Goal: Information Seeking & Learning: Check status

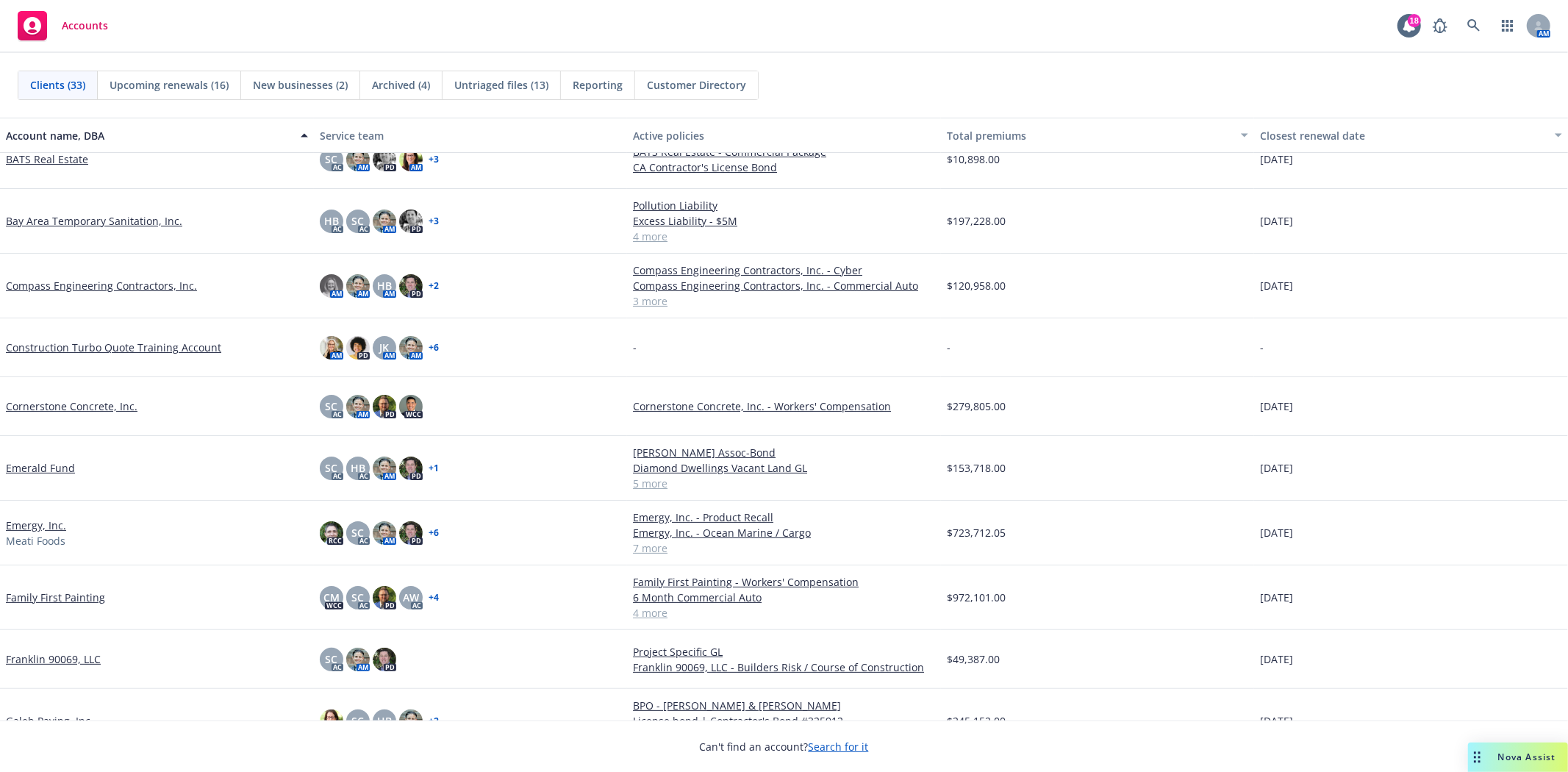
scroll to position [164, 0]
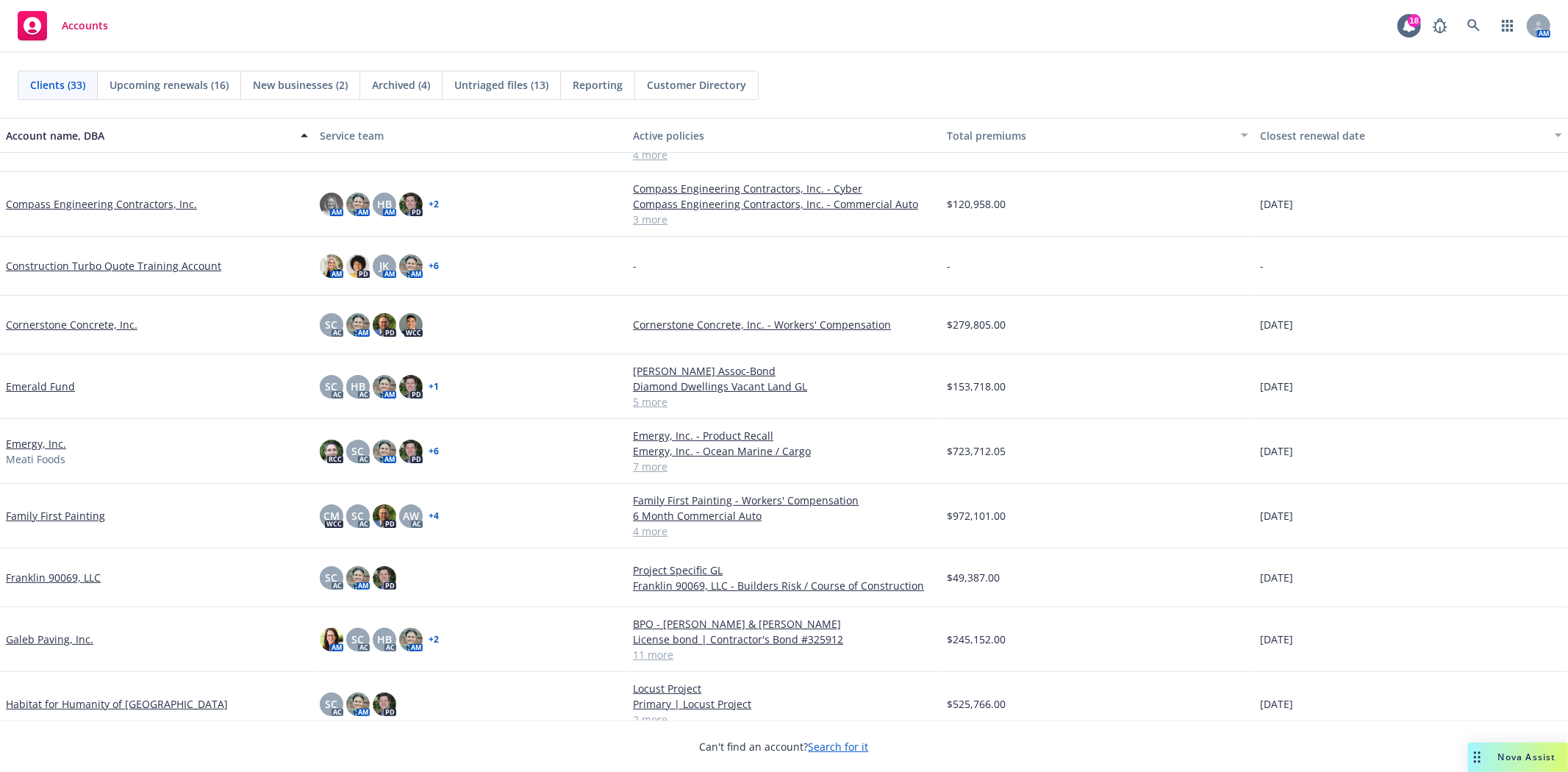
click at [53, 643] on link "Galeb Paving, Inc." at bounding box center [49, 640] width 87 height 16
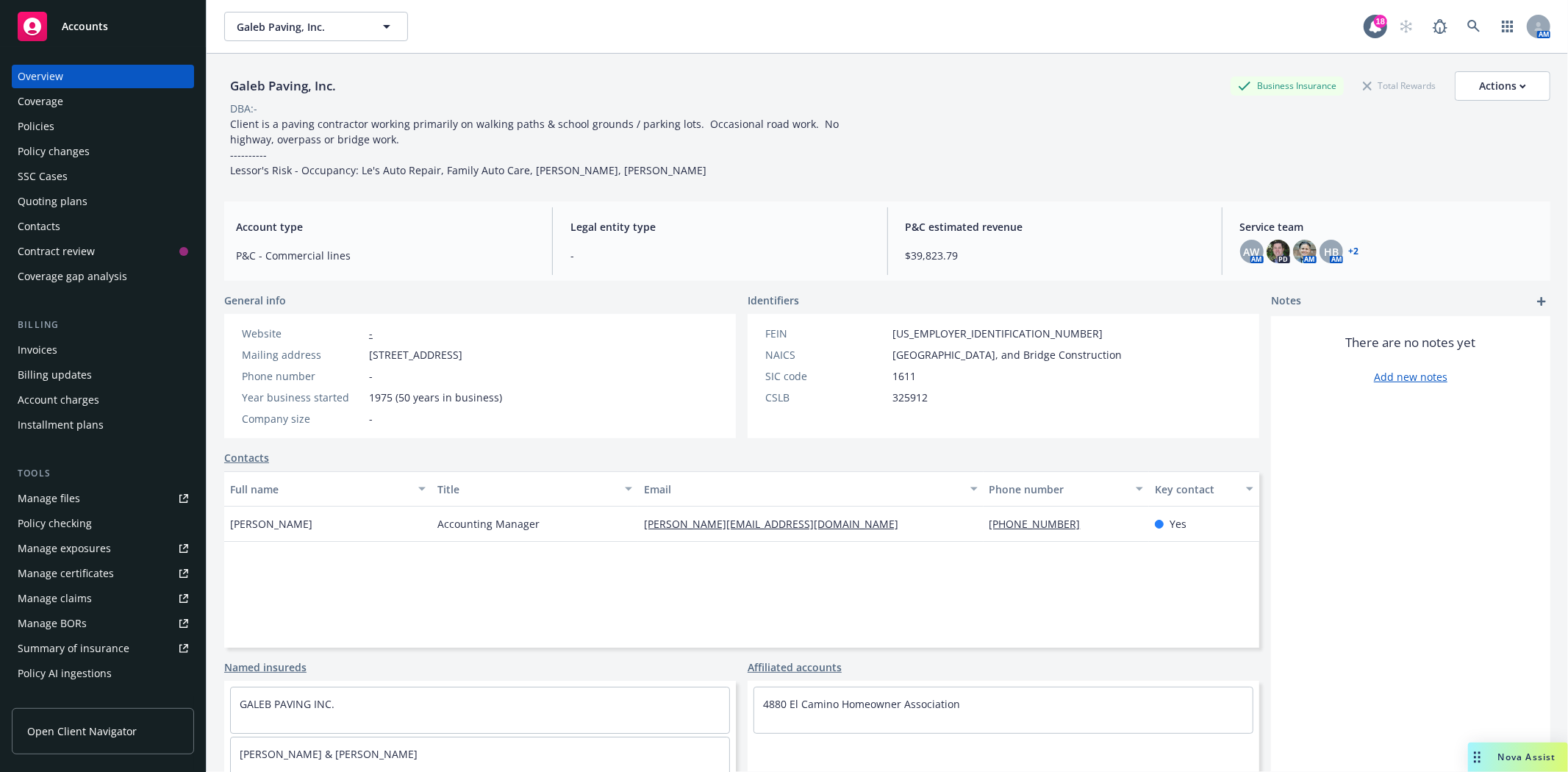
click at [36, 128] on div "Policies" at bounding box center [35, 126] width 36 height 23
